Goal: Entertainment & Leisure: Browse casually

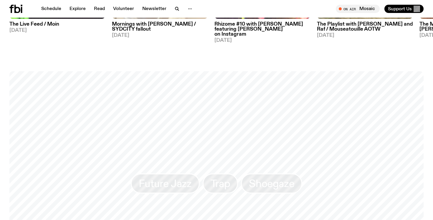
scroll to position [308, 0]
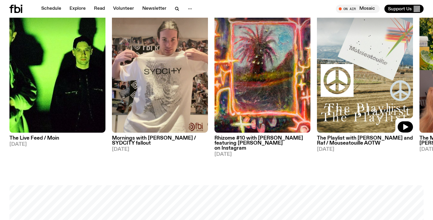
click at [365, 73] on img at bounding box center [365, 69] width 96 height 128
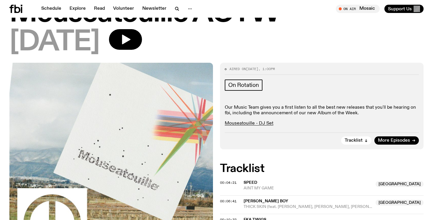
scroll to position [88, 0]
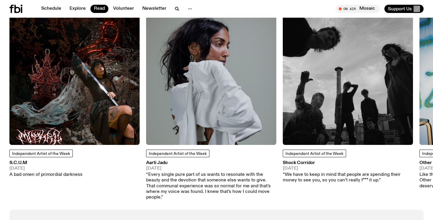
scroll to position [509, 0]
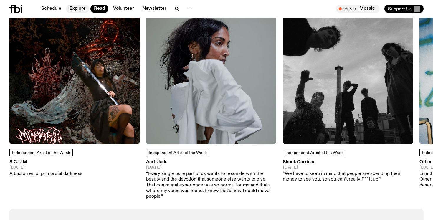
click at [74, 11] on link "Explore" at bounding box center [77, 9] width 23 height 8
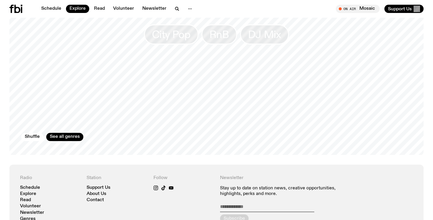
scroll to position [947, 0]
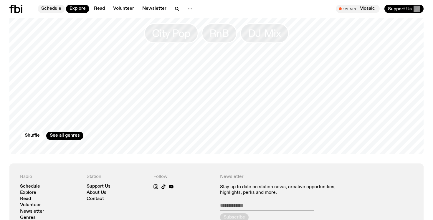
click at [57, 8] on link "Schedule" at bounding box center [51, 9] width 27 height 8
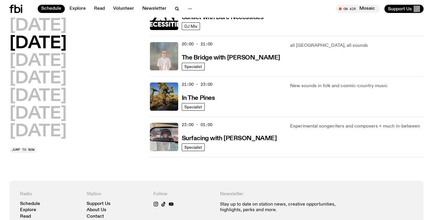
scroll to position [304, 0]
